Goal: Navigation & Orientation: Find specific page/section

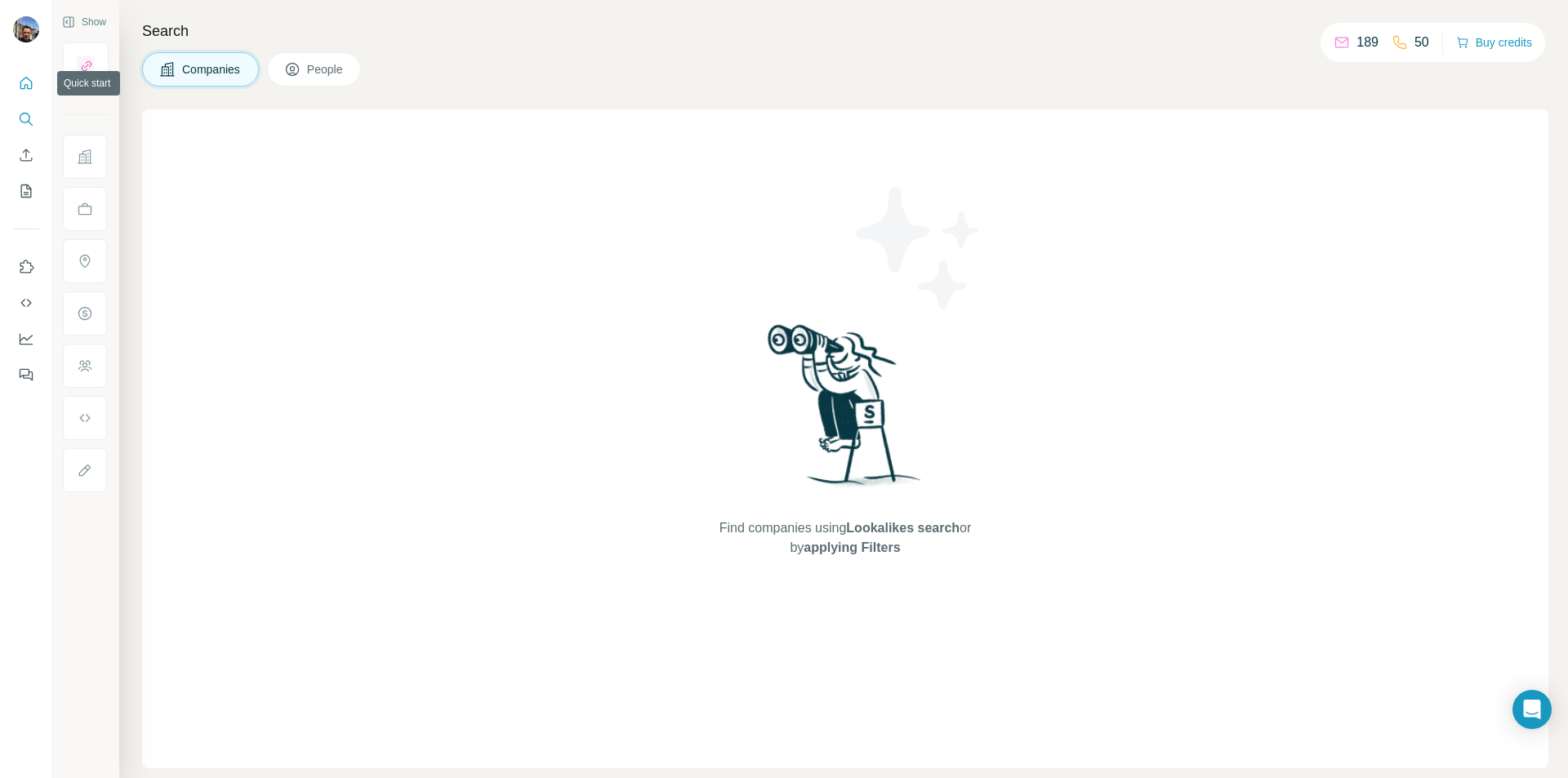
click at [25, 86] on icon "Quick start" at bounding box center [27, 82] width 12 height 12
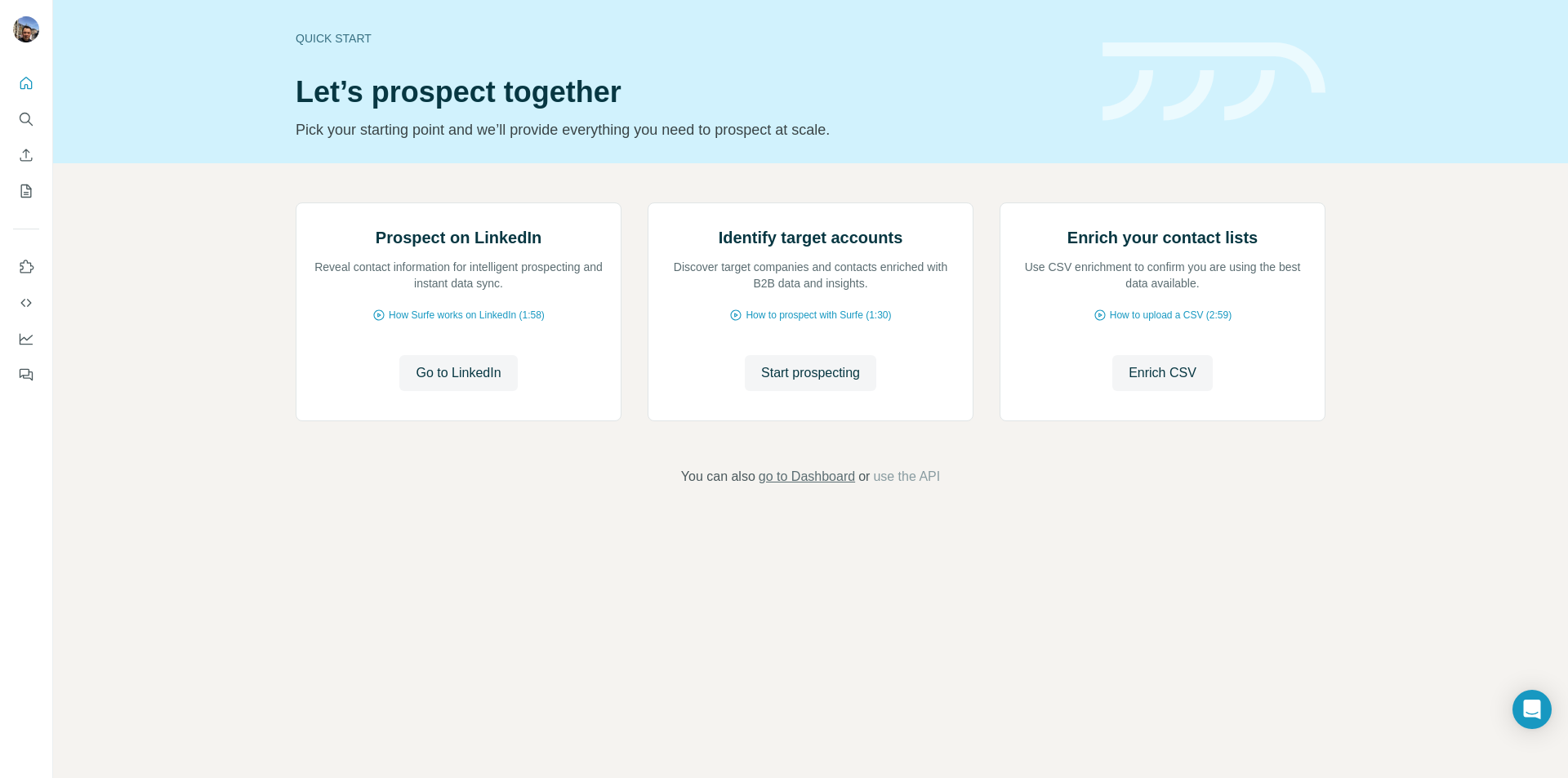
click at [813, 486] on span "go to Dashboard" at bounding box center [806, 477] width 96 height 20
